Goal: Task Accomplishment & Management: Use online tool/utility

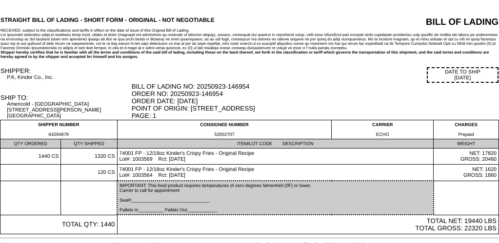
scroll to position [40, 0]
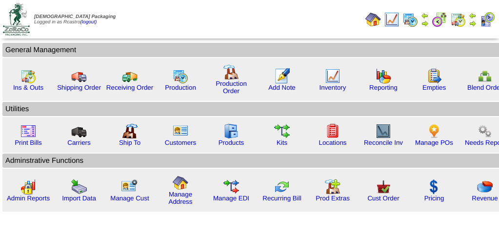
scroll to position [97, 0]
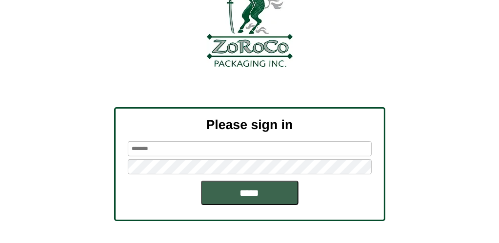
scroll to position [109, 0]
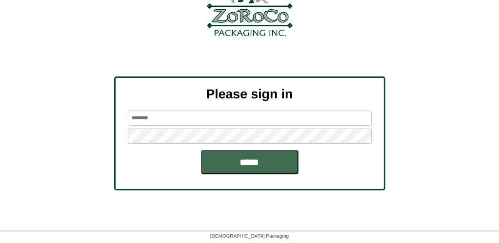
type input "*******"
click at [236, 160] on input "*****" at bounding box center [249, 162] width 97 height 24
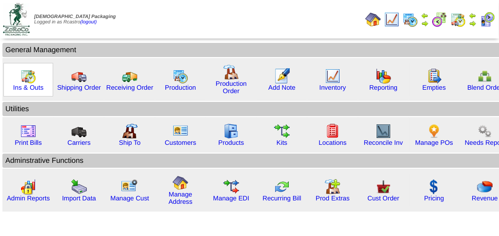
click at [31, 82] on img at bounding box center [28, 76] width 16 height 16
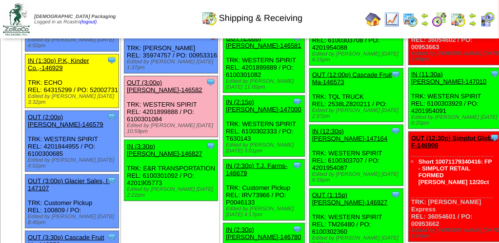
scroll to position [731, 0]
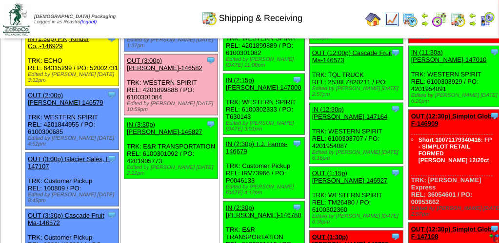
click at [178, 72] on link "OUT (3:00p) Lamb-Weston-146582" at bounding box center [165, 64] width 76 height 15
click at [0, 0] on div at bounding box center [0, 0] width 0 height 0
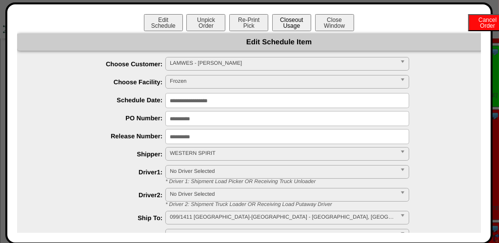
click at [286, 25] on button "Closeout Usage" at bounding box center [291, 22] width 39 height 17
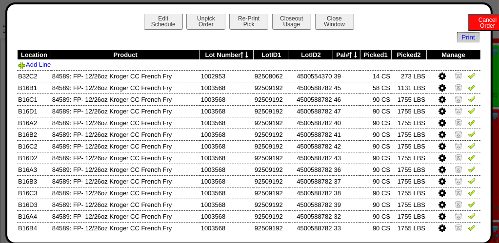
scroll to position [0, 0]
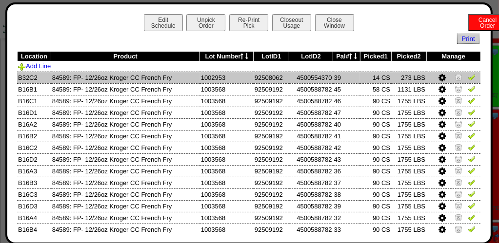
click at [438, 77] on icon at bounding box center [441, 78] width 7 height 9
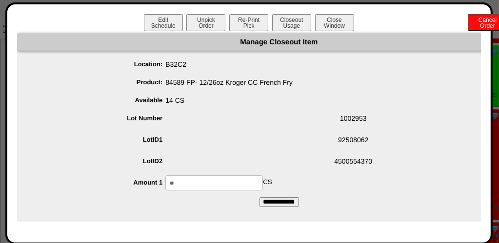
click at [231, 185] on input "**" at bounding box center [213, 182] width 97 height 15
type input "*"
type input "**"
click at [283, 204] on input "**********" at bounding box center [278, 202] width 39 height 10
click at [289, 22] on button "Closeout Usage" at bounding box center [291, 22] width 39 height 17
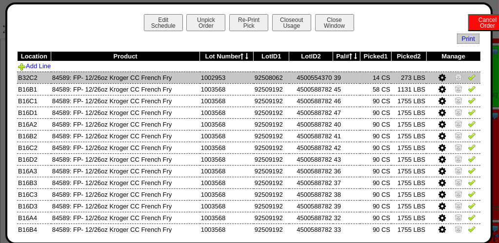
click at [454, 77] on img at bounding box center [458, 77] width 8 height 8
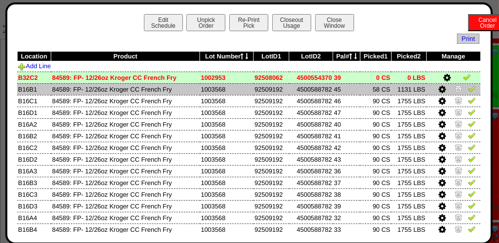
click at [454, 90] on img at bounding box center [458, 89] width 8 height 8
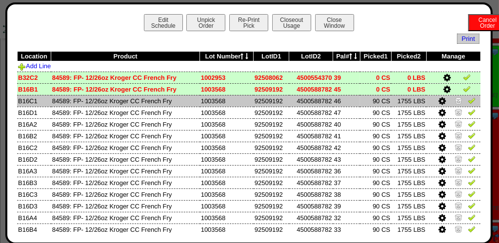
click at [467, 101] on img at bounding box center [471, 100] width 8 height 8
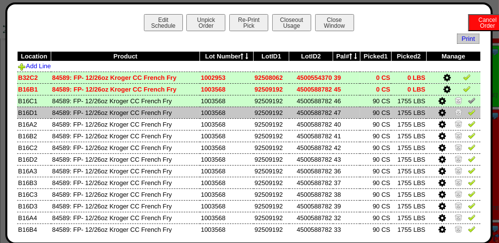
click at [467, 113] on img at bounding box center [471, 112] width 8 height 8
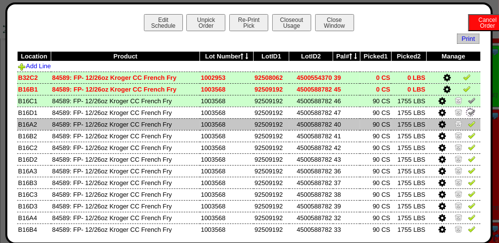
click at [467, 128] on img at bounding box center [471, 124] width 8 height 8
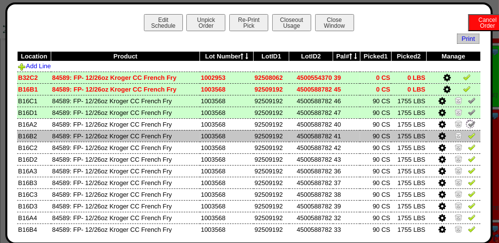
click at [467, 137] on img at bounding box center [471, 136] width 8 height 8
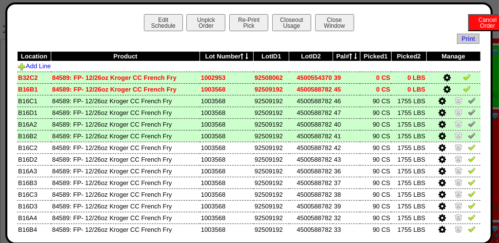
click at [462, 91] on img at bounding box center [466, 89] width 8 height 8
click at [463, 79] on img at bounding box center [466, 77] width 8 height 8
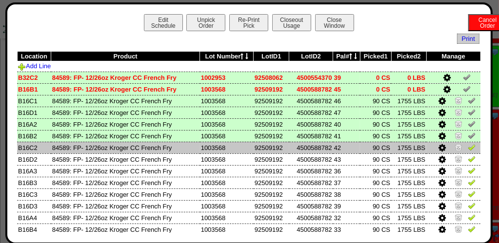
click at [467, 147] on img at bounding box center [471, 147] width 8 height 8
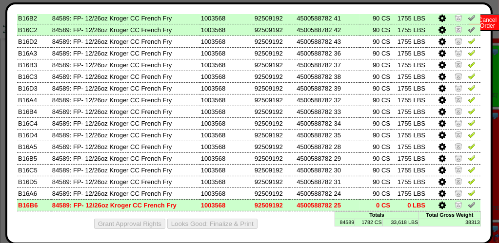
scroll to position [123, 0]
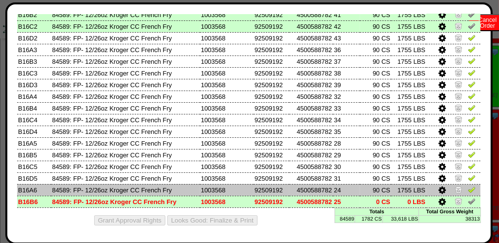
click at [467, 189] on img at bounding box center [471, 190] width 8 height 8
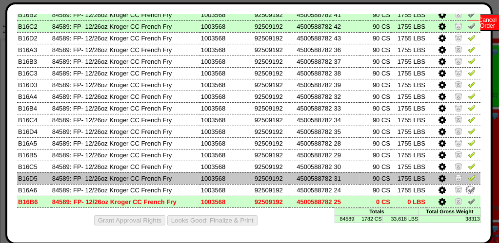
click at [467, 179] on img at bounding box center [471, 178] width 8 height 8
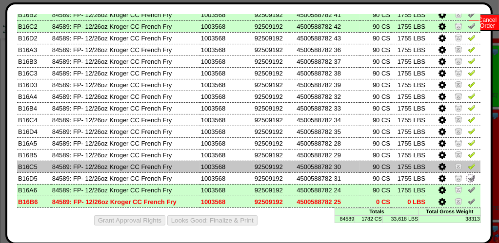
click at [468, 164] on img at bounding box center [471, 166] width 8 height 8
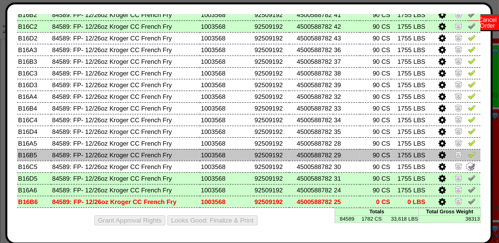
click at [467, 151] on img at bounding box center [471, 155] width 8 height 8
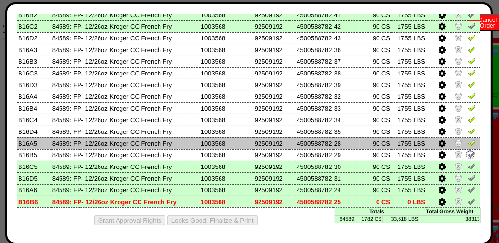
click at [467, 145] on img at bounding box center [471, 143] width 8 height 8
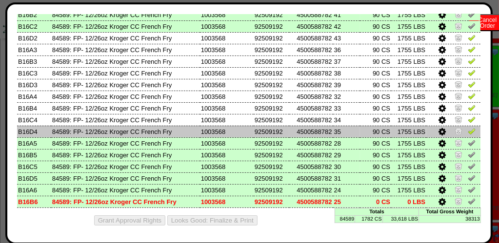
click at [467, 129] on img at bounding box center [471, 131] width 8 height 8
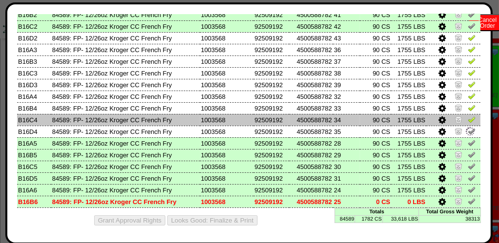
click at [467, 121] on img at bounding box center [471, 119] width 8 height 8
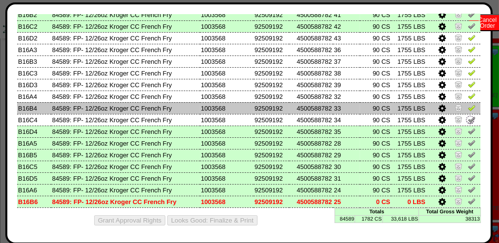
click at [467, 109] on img at bounding box center [471, 108] width 8 height 8
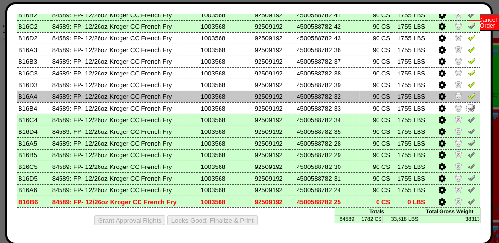
click at [457, 97] on td at bounding box center [453, 97] width 54 height 12
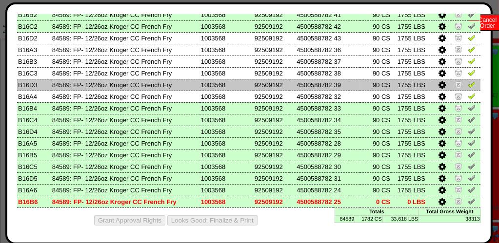
click at [467, 87] on img at bounding box center [471, 84] width 8 height 8
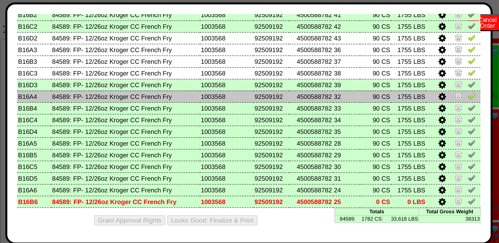
click at [467, 94] on img at bounding box center [471, 96] width 8 height 8
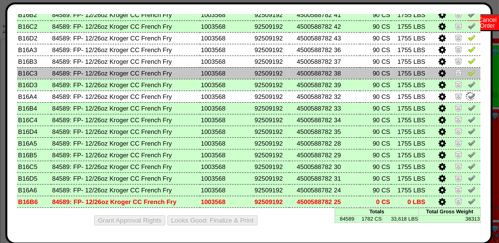
click at [467, 76] on link at bounding box center [471, 74] width 8 height 7
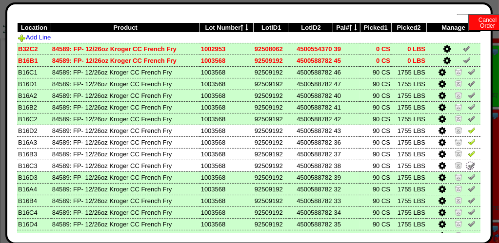
scroll to position [25, 0]
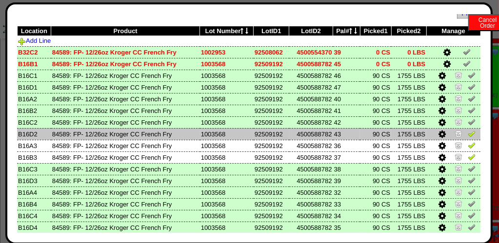
click at [468, 134] on td at bounding box center [453, 134] width 54 height 12
click at [467, 134] on img at bounding box center [471, 134] width 8 height 8
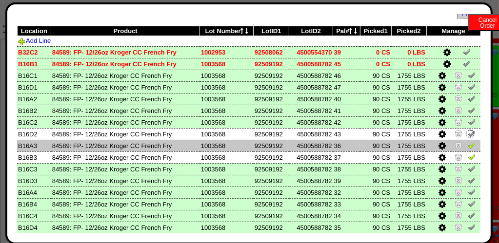
click at [467, 146] on img at bounding box center [471, 145] width 8 height 8
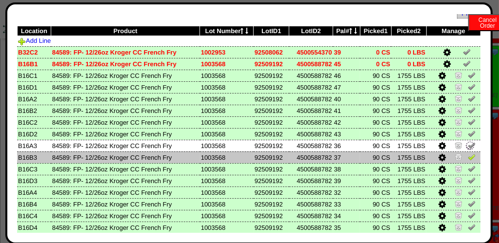
click at [467, 155] on img at bounding box center [471, 157] width 8 height 8
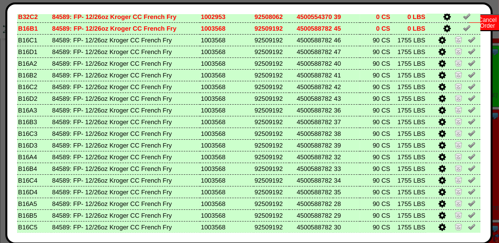
scroll to position [123, 0]
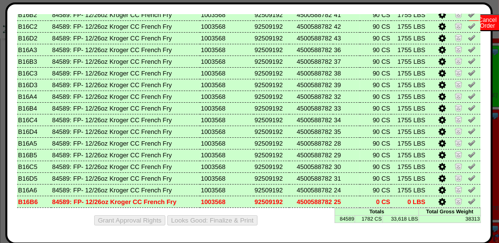
click at [426, 184] on td at bounding box center [453, 190] width 54 height 12
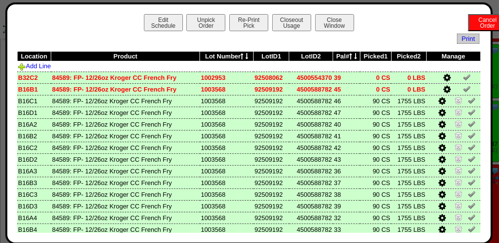
scroll to position [487, 0]
click at [285, 23] on button "Closeout Usage" at bounding box center [291, 22] width 39 height 17
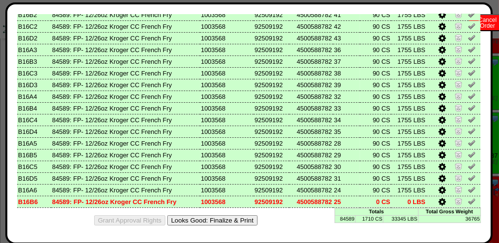
click at [216, 220] on button "Looks Good: Finalize & Print" at bounding box center [212, 220] width 90 height 10
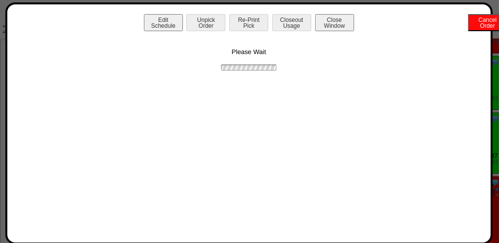
scroll to position [0, 0]
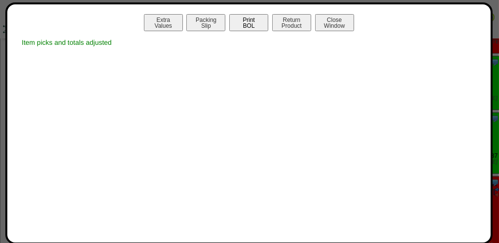
click at [251, 20] on button "Print BOL" at bounding box center [248, 22] width 39 height 17
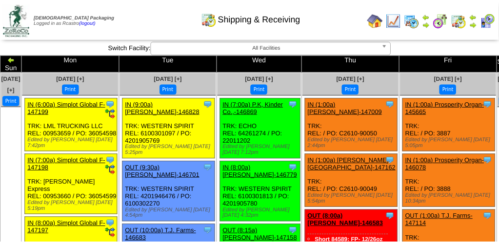
scroll to position [487, 0]
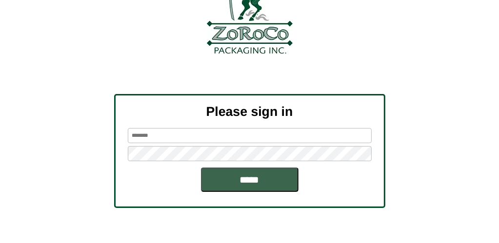
scroll to position [97, 0]
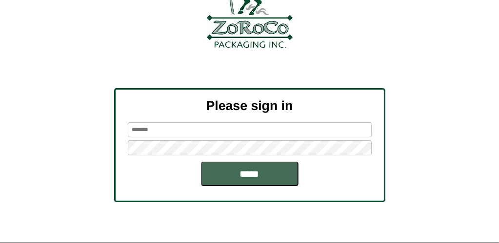
type input "*******"
click at [258, 174] on input "*****" at bounding box center [249, 174] width 97 height 24
click at [253, 175] on input "*****" at bounding box center [249, 174] width 97 height 24
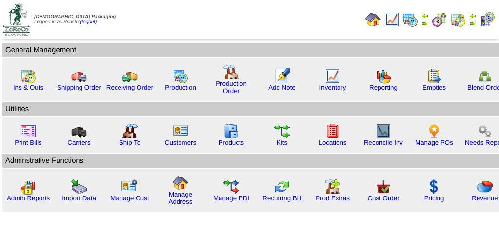
scroll to position [97, 0]
